Goal: Navigation & Orientation: Understand site structure

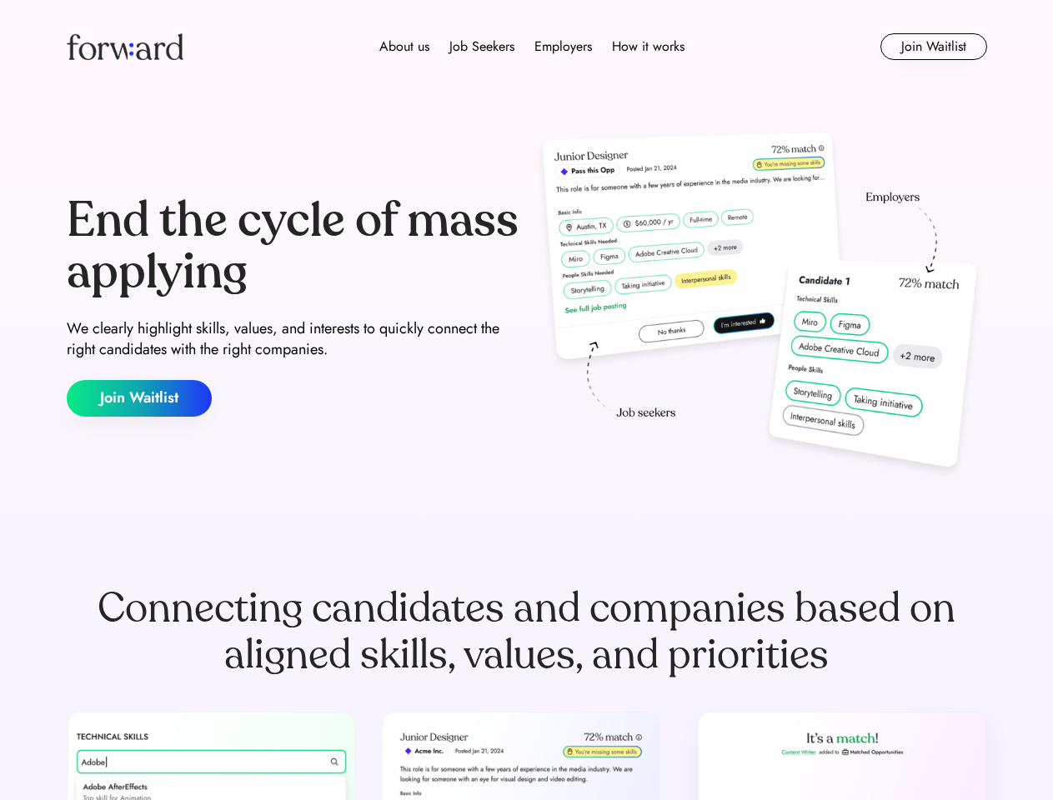
click at [526, 400] on div "End the cycle of mass applying We clearly highlight skills, values, and interes…" at bounding box center [527, 306] width 920 height 358
click at [527, 47] on div "About us Job Seekers Employers How it works" at bounding box center [531, 47] width 657 height 20
click at [125, 47] on img at bounding box center [125, 46] width 117 height 27
click at [532, 47] on div "About us Job Seekers Employers How it works" at bounding box center [531, 47] width 657 height 20
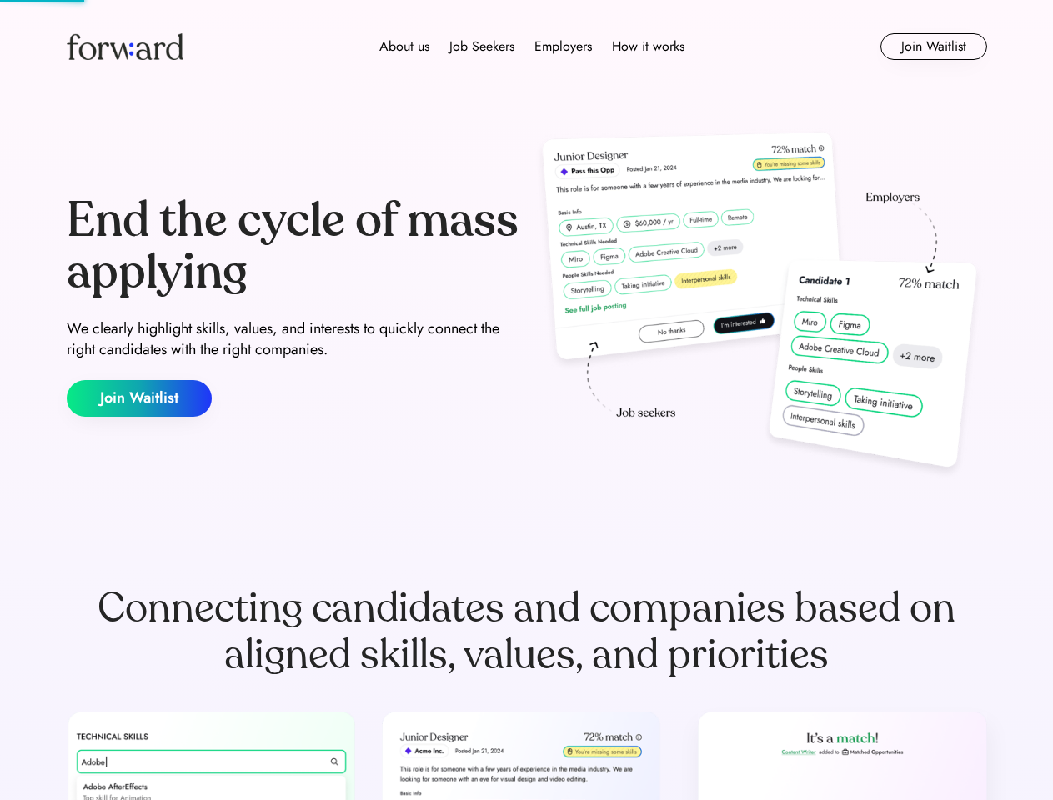
click at [404, 47] on div "About us" at bounding box center [404, 47] width 50 height 20
click at [482, 47] on div "Job Seekers" at bounding box center [481, 47] width 65 height 20
click at [563, 47] on div "Employers" at bounding box center [563, 47] width 58 height 20
click at [647, 47] on div "How it works" at bounding box center [648, 47] width 73 height 20
click at [933, 47] on button "Join Waitlist" at bounding box center [933, 46] width 107 height 27
